Goal: Check status: Check status

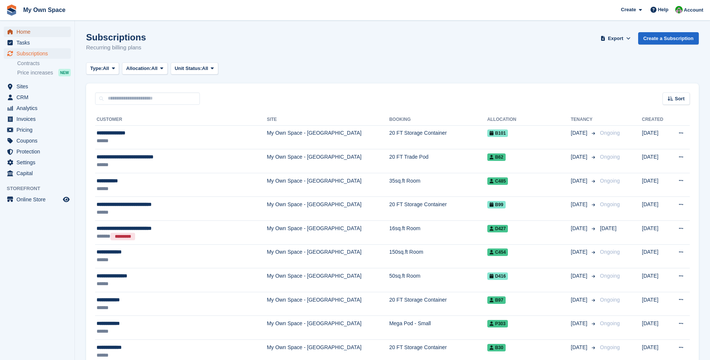
click at [28, 31] on span "Home" at bounding box center [38, 32] width 45 height 10
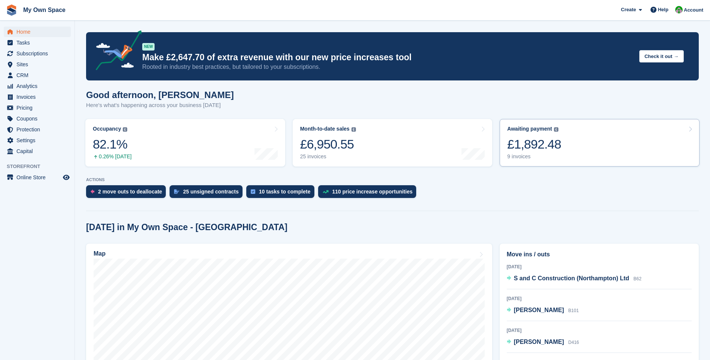
click at [512, 157] on div "9 invoices" at bounding box center [534, 156] width 54 height 6
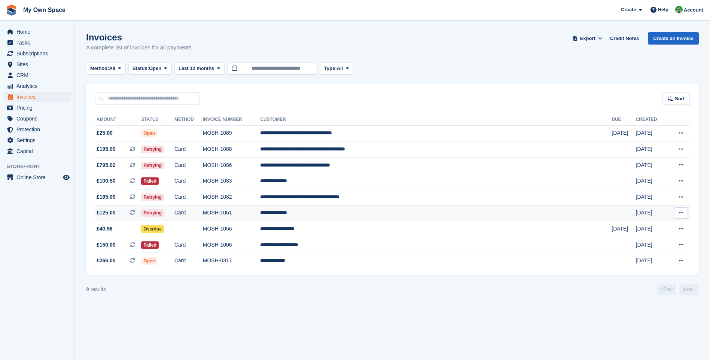
click at [261, 213] on td "MOSH-1061" at bounding box center [232, 213] width 58 height 16
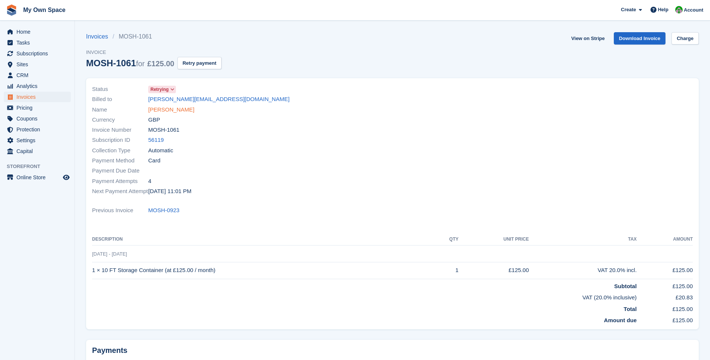
click at [165, 108] on link "Janice Cleland" at bounding box center [171, 110] width 46 height 9
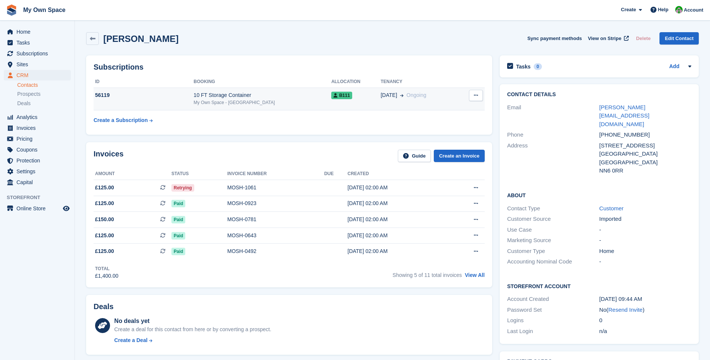
click at [211, 98] on div "10 FT Storage Container" at bounding box center [263, 95] width 138 height 8
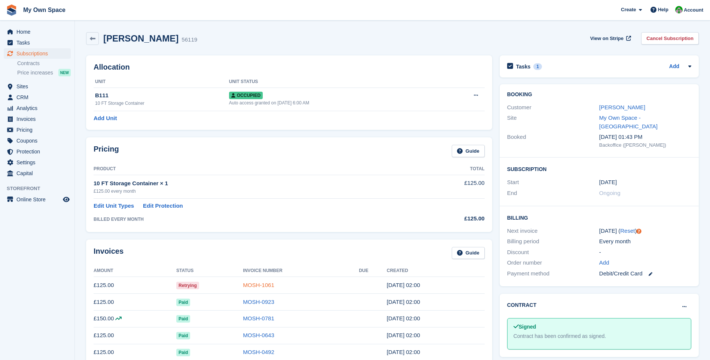
click at [250, 288] on link "MOSH-1061" at bounding box center [258, 285] width 31 height 6
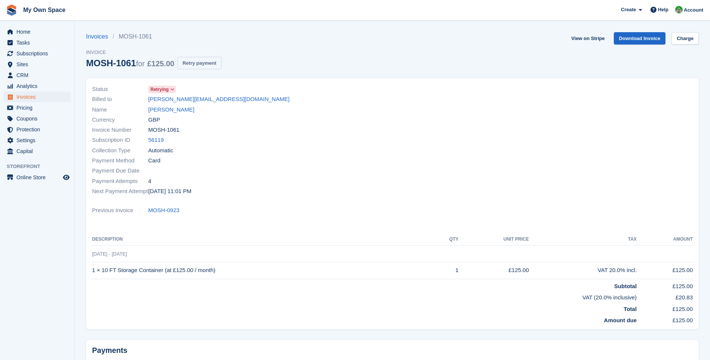
click at [196, 63] on button "Retry payment" at bounding box center [199, 63] width 44 height 12
click at [159, 113] on link "Janice Cleland" at bounding box center [171, 110] width 46 height 9
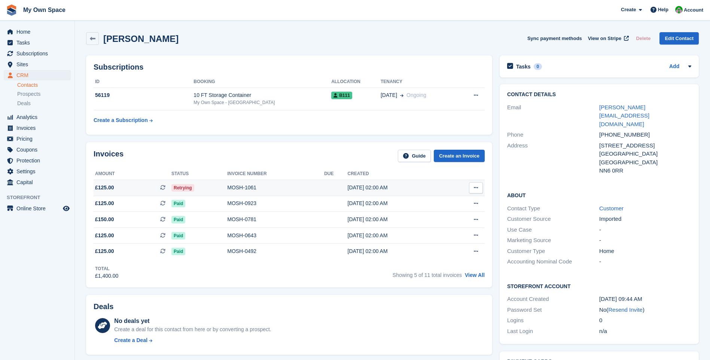
click at [240, 188] on div "MOSH-1061" at bounding box center [275, 188] width 97 height 8
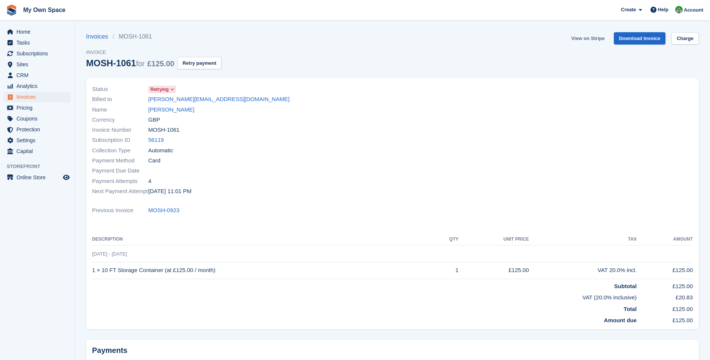
click at [592, 39] on link "View on Stripe" at bounding box center [587, 38] width 39 height 12
click at [19, 34] on span "Home" at bounding box center [38, 32] width 45 height 10
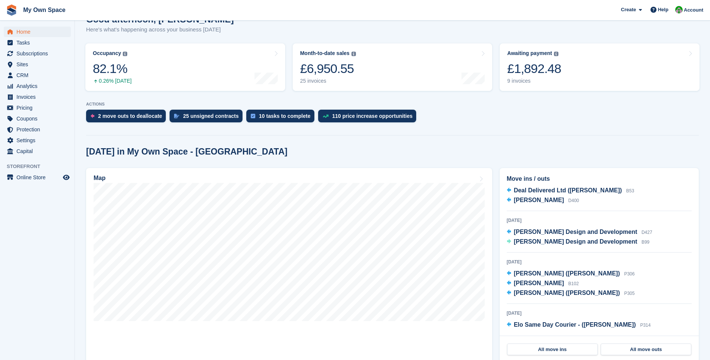
scroll to position [150, 0]
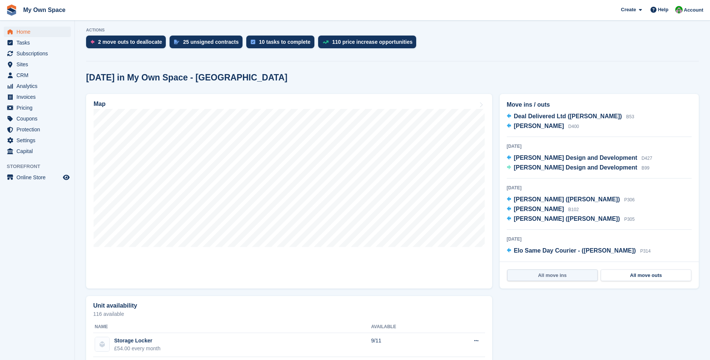
click at [570, 274] on link "All move ins" at bounding box center [552, 276] width 91 height 12
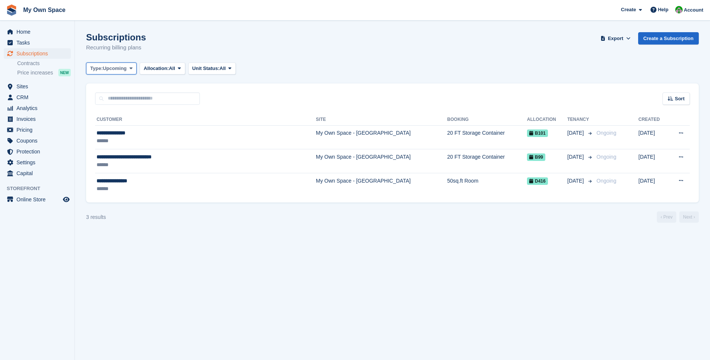
click at [121, 67] on span "Upcoming" at bounding box center [115, 68] width 24 height 7
click at [112, 85] on link "All" at bounding box center [121, 85] width 65 height 13
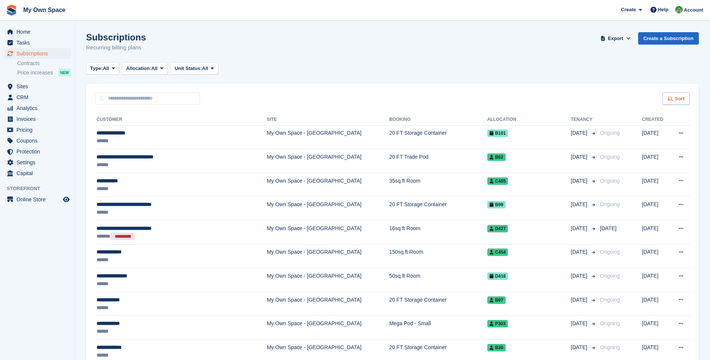
click at [681, 98] on span "Sort" at bounding box center [680, 98] width 10 height 7
click at [635, 146] on span "Move in date" at bounding box center [645, 146] width 30 height 6
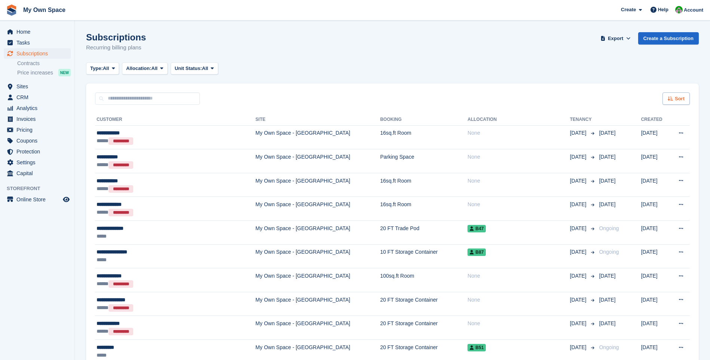
click at [673, 98] on icon at bounding box center [671, 98] width 6 height 5
click at [654, 183] on span "Move in (newest first)" at bounding box center [656, 186] width 54 height 6
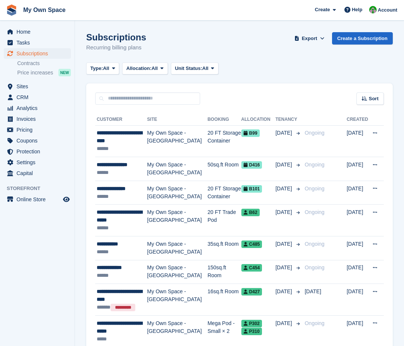
drag, startPoint x: 216, startPoint y: 6, endPoint x: 151, endPoint y: 4, distance: 65.2
click at [151, 4] on span "My Own Space Create Subscription Invoice Contact Deal Discount Page Help Chat S…" at bounding box center [202, 10] width 404 height 20
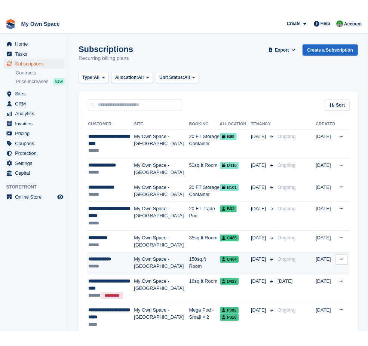
scroll to position [37, 0]
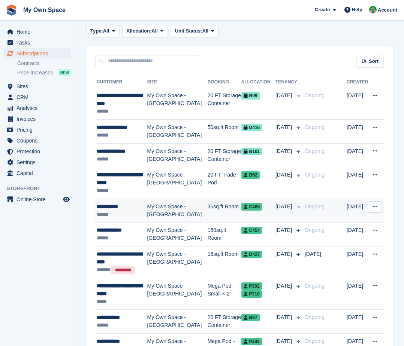
click at [212, 206] on td "35sq.ft Room" at bounding box center [224, 211] width 34 height 24
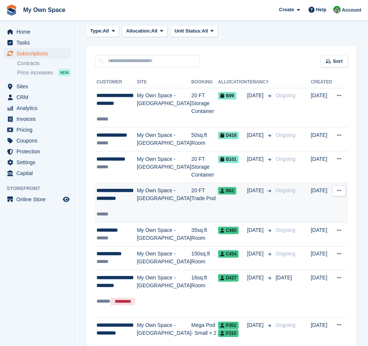
click at [192, 185] on td "20 FT Trade Pod" at bounding box center [205, 203] width 27 height 40
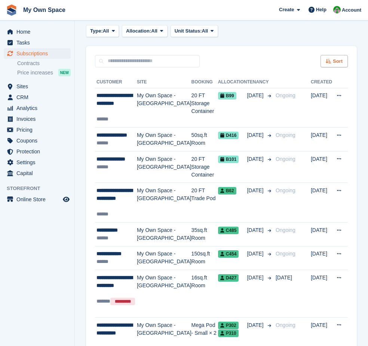
click at [334, 59] on span "Sort" at bounding box center [338, 61] width 10 height 7
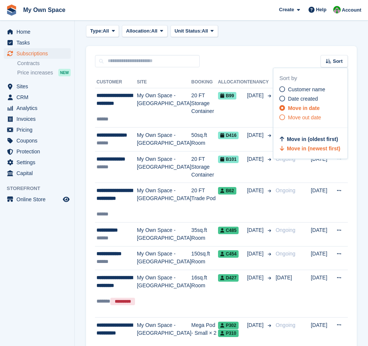
click at [295, 116] on span "Move out date" at bounding box center [304, 118] width 33 height 6
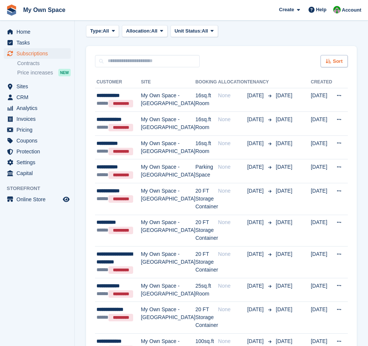
click at [331, 63] on icon at bounding box center [329, 61] width 6 height 5
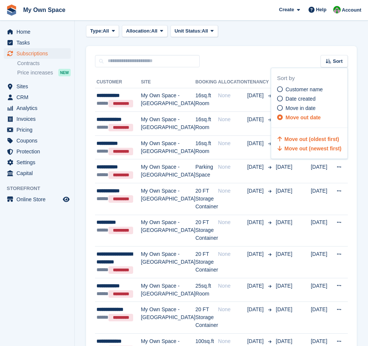
click at [306, 146] on span "Move out (newest first)" at bounding box center [313, 149] width 57 height 6
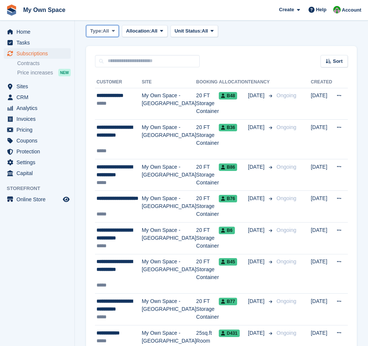
click at [109, 30] on span "All" at bounding box center [106, 30] width 6 height 7
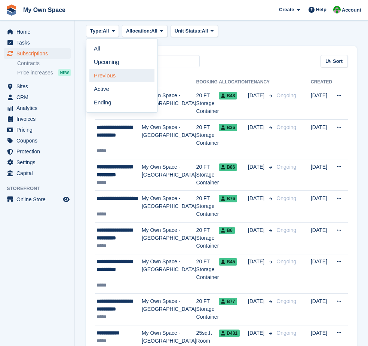
click at [104, 73] on link "Previous" at bounding box center [121, 75] width 65 height 13
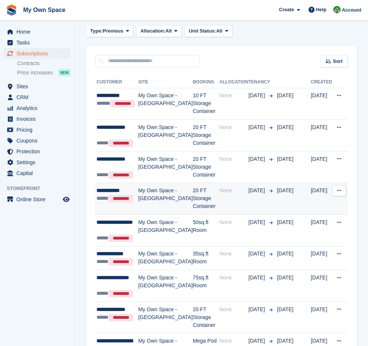
click at [193, 196] on td "20 FT Storage Container" at bounding box center [206, 199] width 27 height 32
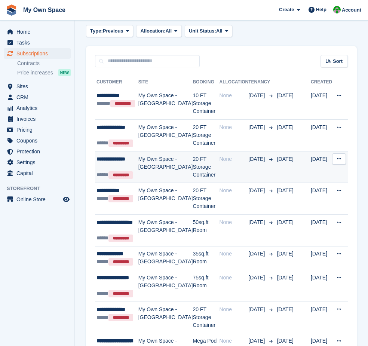
click at [200, 165] on td "20 FT Storage Container" at bounding box center [206, 167] width 27 height 32
click at [221, 162] on div "None" at bounding box center [233, 159] width 29 height 8
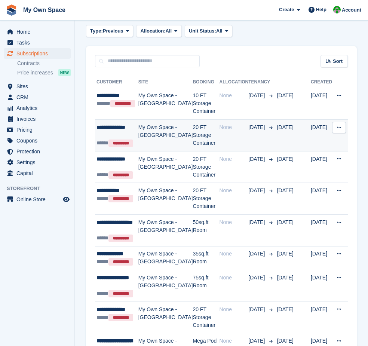
click at [204, 132] on td "20 FT Storage Container" at bounding box center [206, 136] width 27 height 32
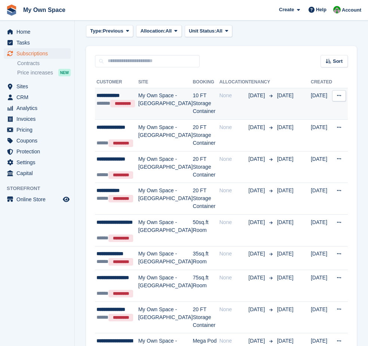
click at [219, 94] on div "None" at bounding box center [233, 96] width 29 height 8
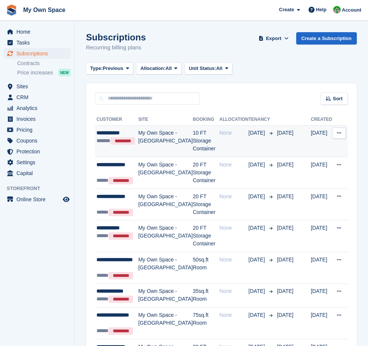
click at [199, 143] on td "10 FT Storage Container" at bounding box center [206, 141] width 27 height 32
